Goal: Task Accomplishment & Management: Use online tool/utility

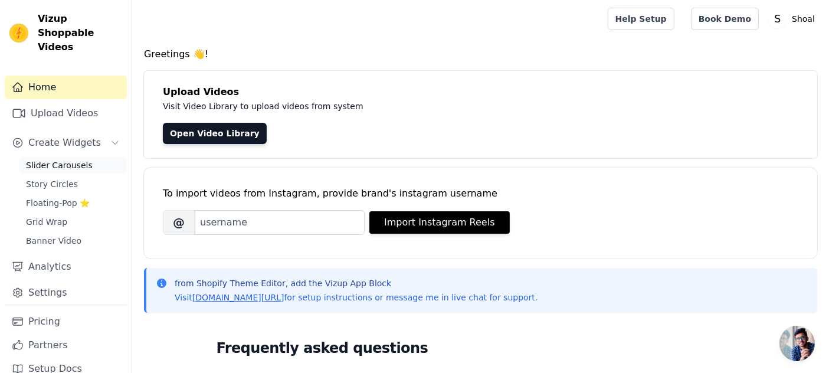
click at [64, 168] on span "Slider Carousels" at bounding box center [59, 165] width 67 height 12
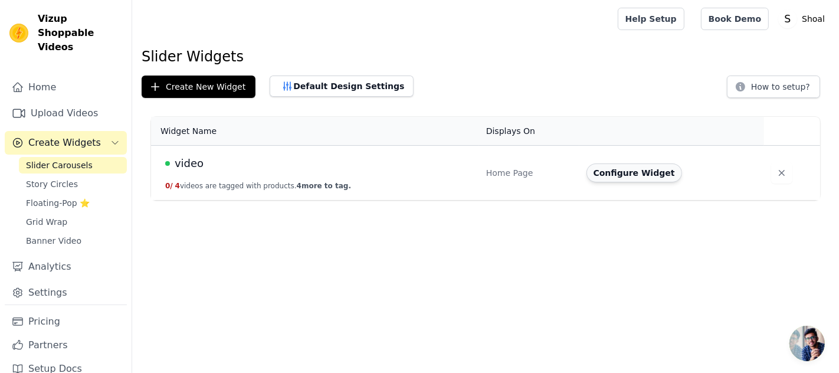
click at [630, 173] on button "Configure Widget" at bounding box center [635, 173] width 96 height 19
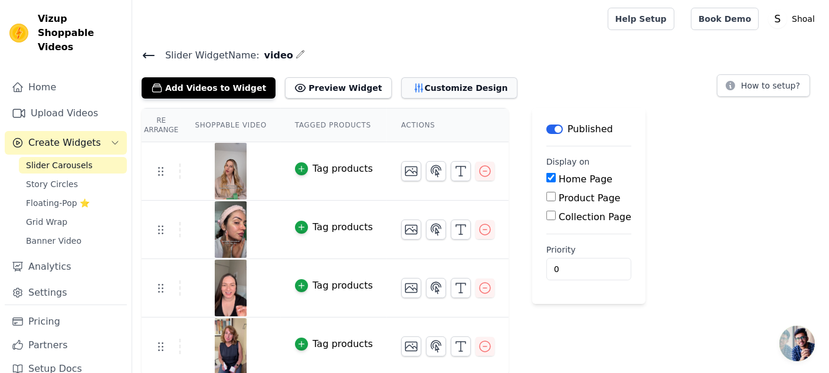
click at [449, 90] on button "Customize Design" at bounding box center [459, 87] width 116 height 21
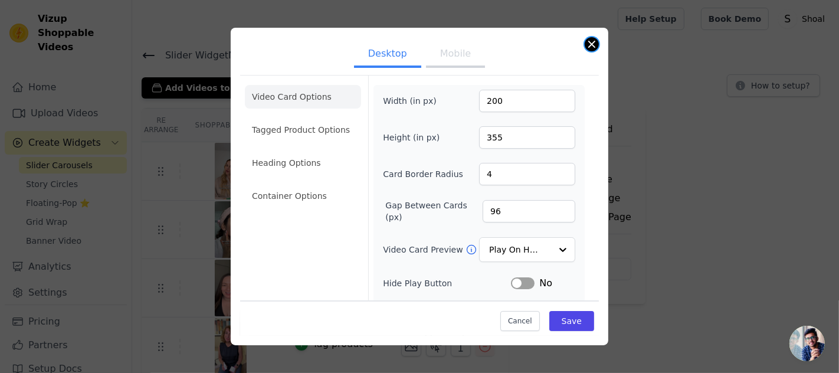
click at [590, 49] on button "Close modal" at bounding box center [592, 44] width 14 height 14
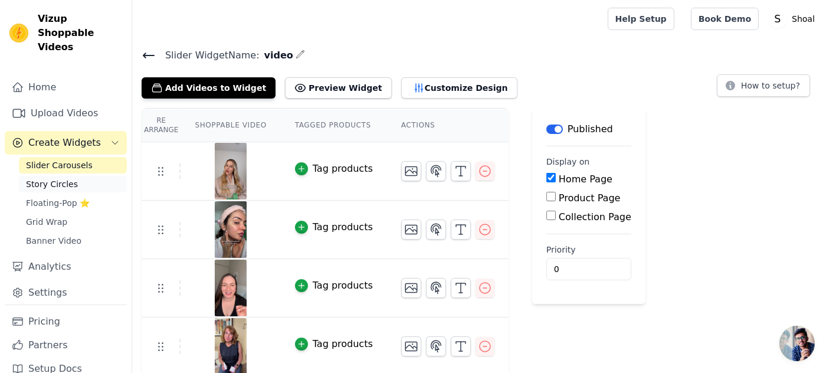
click at [79, 179] on link "Story Circles" at bounding box center [73, 184] width 108 height 17
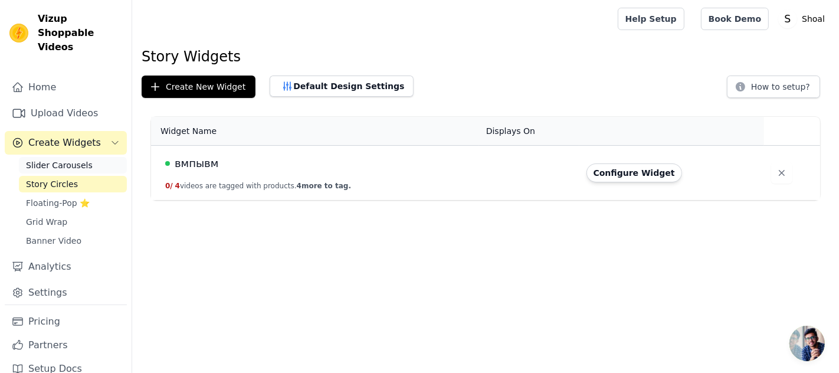
click at [67, 166] on span "Slider Carousels" at bounding box center [59, 165] width 67 height 12
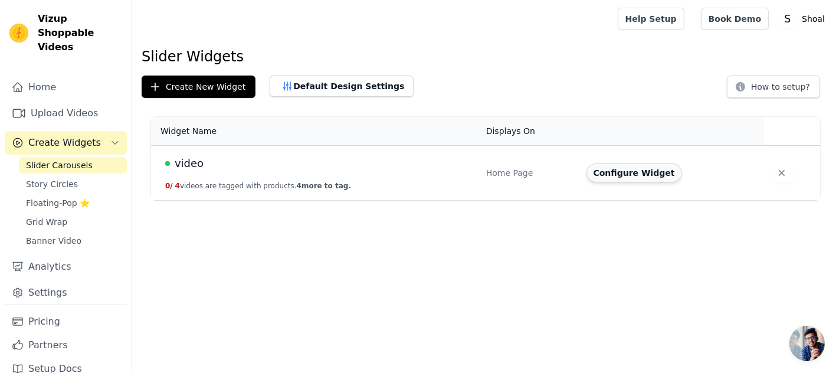
click at [651, 177] on button "Configure Widget" at bounding box center [635, 173] width 96 height 19
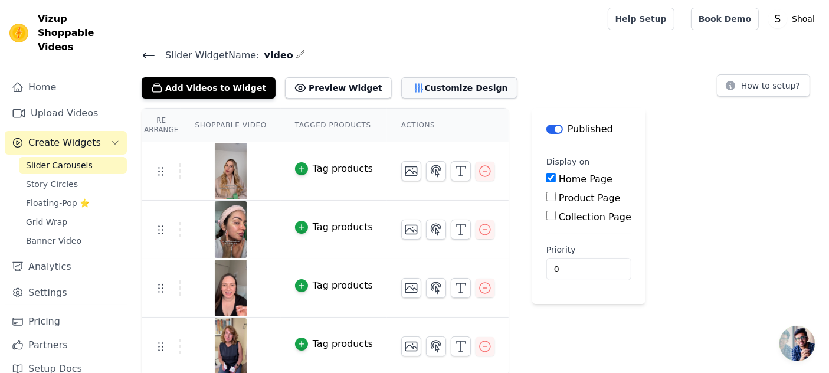
click at [406, 85] on button "Customize Design" at bounding box center [459, 87] width 116 height 21
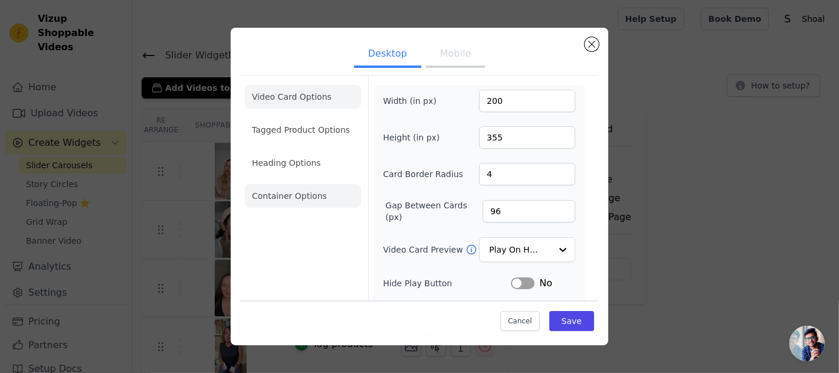
click at [329, 195] on li "Container Options" at bounding box center [303, 196] width 116 height 24
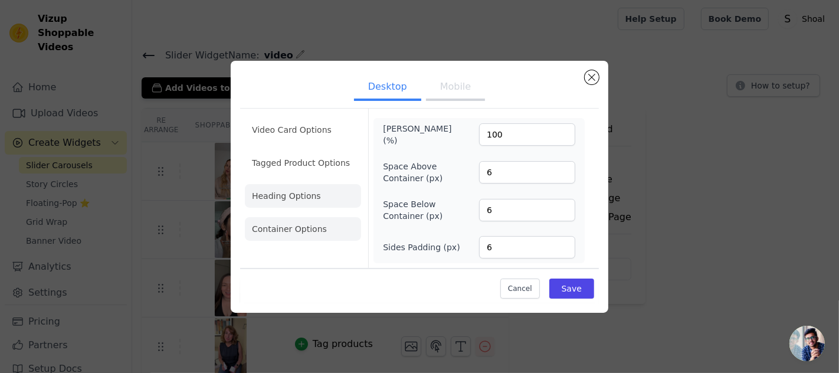
click at [323, 194] on li "Heading Options" at bounding box center [303, 196] width 116 height 24
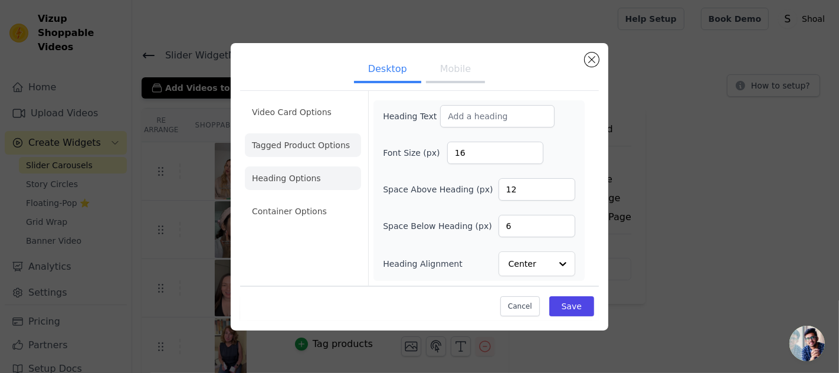
click at [298, 151] on li "Tagged Product Options" at bounding box center [303, 145] width 116 height 24
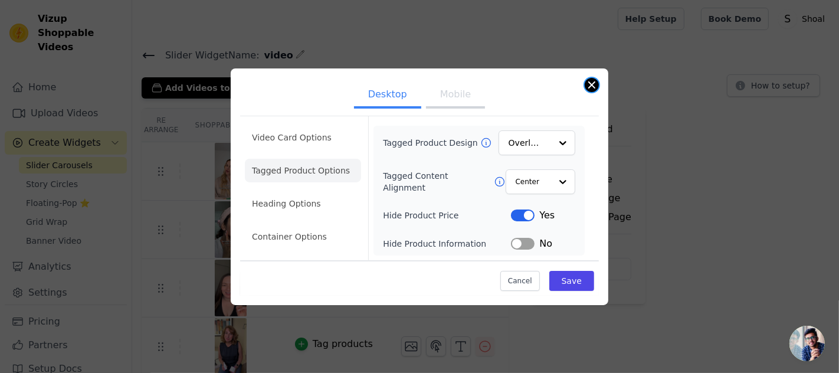
click at [586, 85] on button "Close modal" at bounding box center [592, 85] width 14 height 14
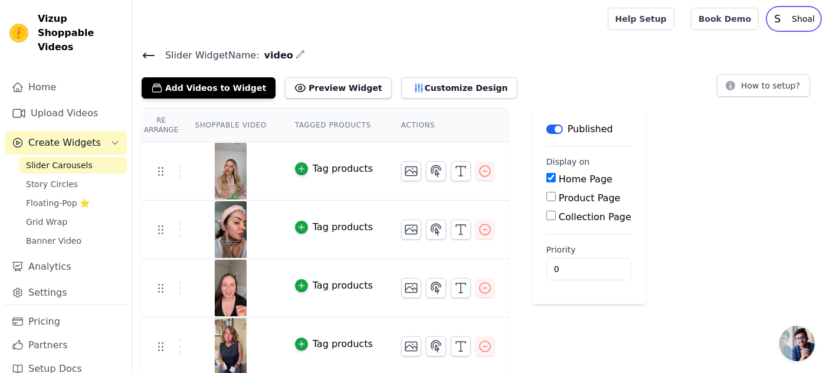
click at [795, 19] on p "Shoal" at bounding box center [804, 18] width 32 height 21
click at [652, 57] on h4 "Slider Widget Name: video" at bounding box center [481, 55] width 678 height 16
